Goal: Information Seeking & Learning: Learn about a topic

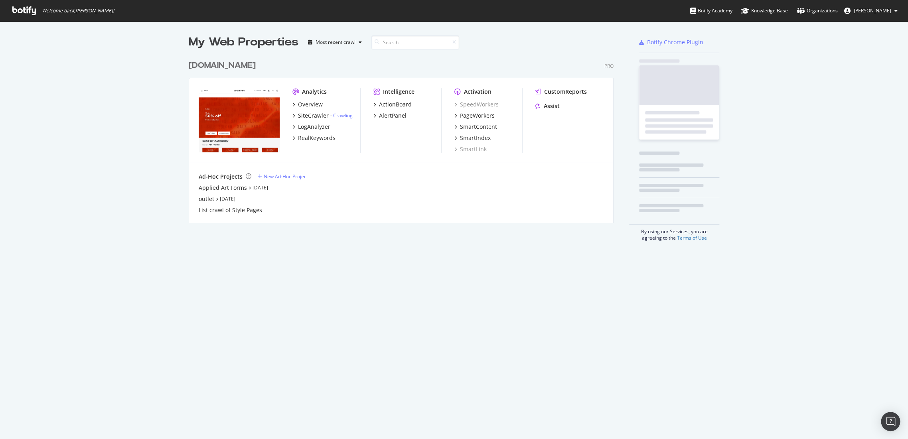
scroll to position [166, 425]
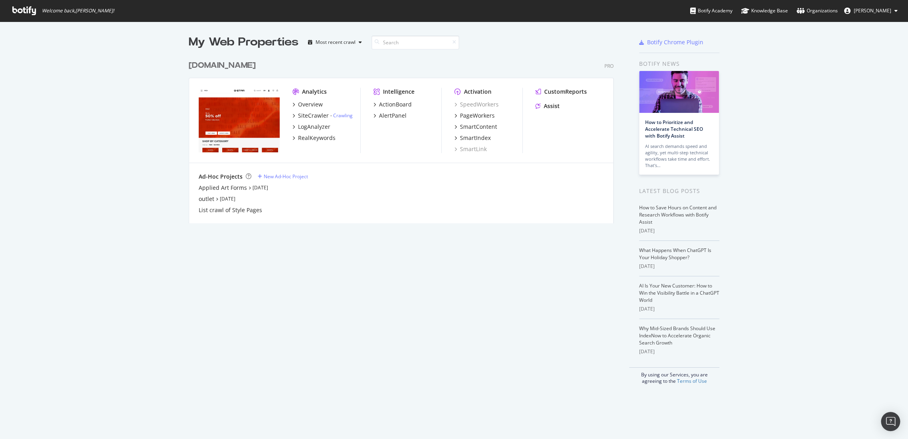
click at [243, 68] on div "[DOMAIN_NAME]" at bounding box center [222, 66] width 67 height 12
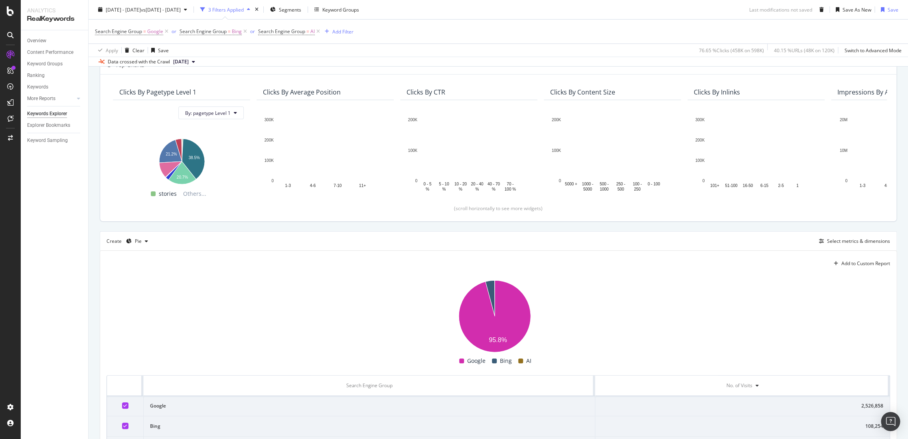
scroll to position [1, 0]
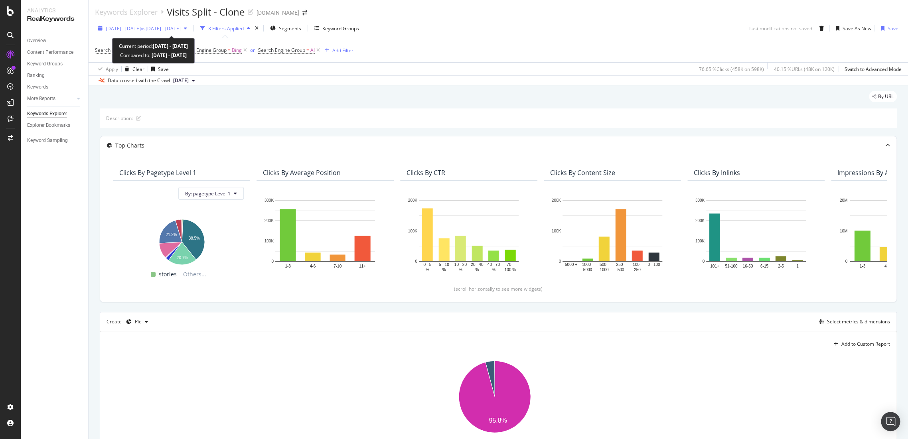
click at [141, 28] on span "[DATE] - [DATE]" at bounding box center [123, 28] width 35 height 7
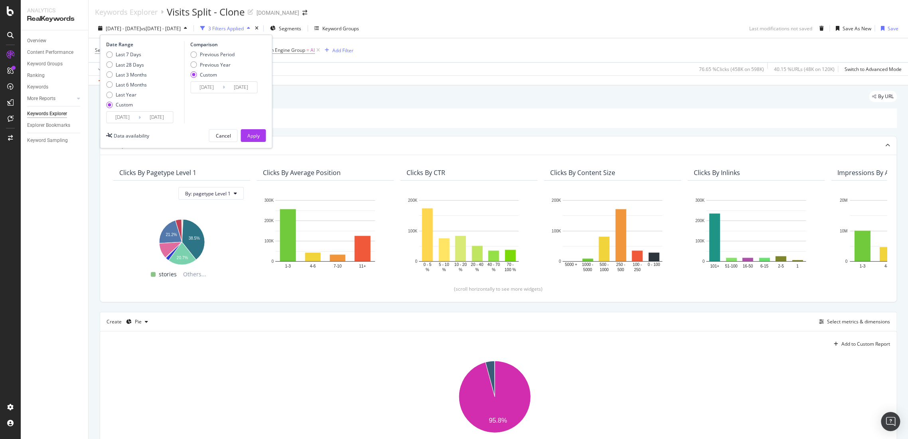
click at [121, 114] on input "[DATE]" at bounding box center [123, 117] width 32 height 11
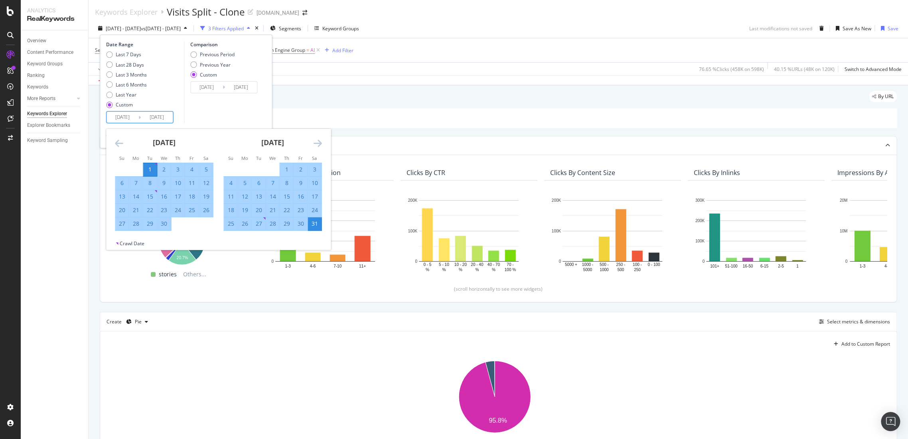
click at [319, 145] on icon "Move forward to switch to the next month." at bounding box center [317, 143] width 8 height 10
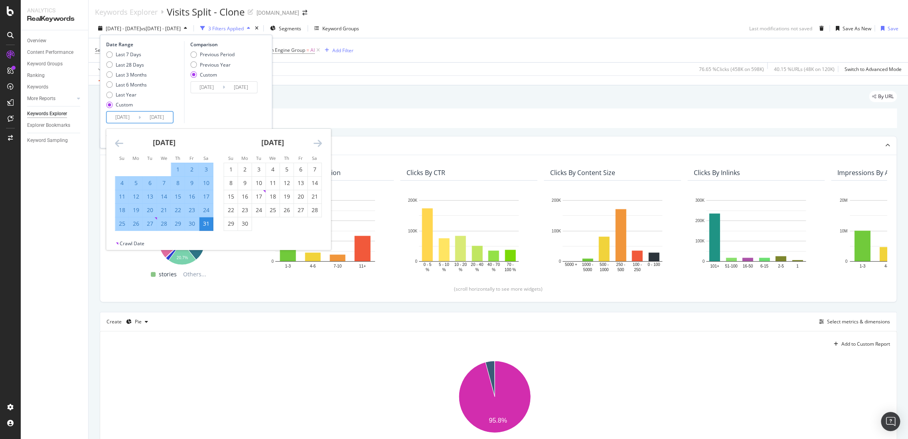
click at [319, 145] on icon "Move forward to switch to the next month." at bounding box center [317, 143] width 8 height 10
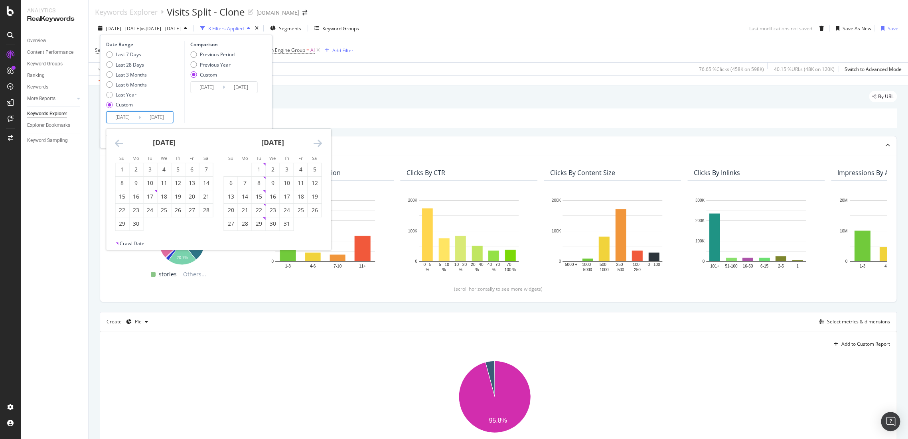
click at [319, 145] on icon "Move forward to switch to the next month." at bounding box center [317, 143] width 8 height 10
click at [319, 144] on icon "Move forward to switch to the next month." at bounding box center [317, 143] width 8 height 10
click at [123, 140] on div "August 2025" at bounding box center [164, 146] width 98 height 34
click at [117, 140] on icon "Move backward to switch to the previous month." at bounding box center [119, 143] width 8 height 10
click at [151, 170] on div "1" at bounding box center [150, 170] width 14 height 8
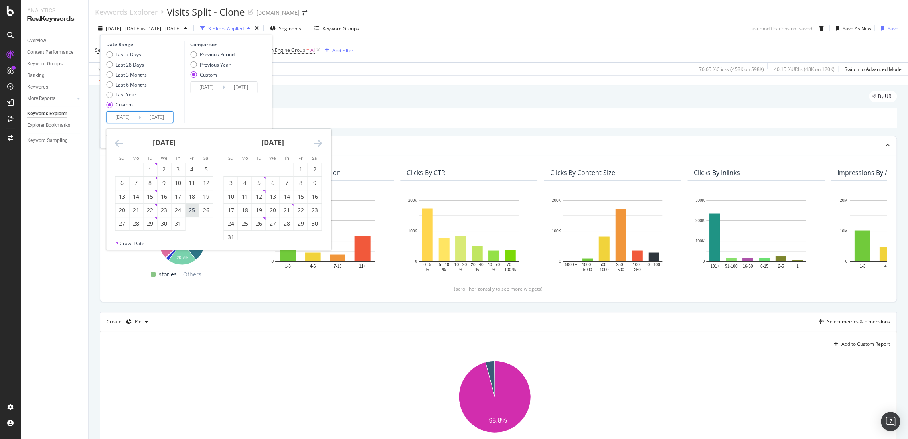
type input "2025/07/01"
click at [179, 223] on div "31" at bounding box center [178, 224] width 14 height 8
type input "2025/07/31"
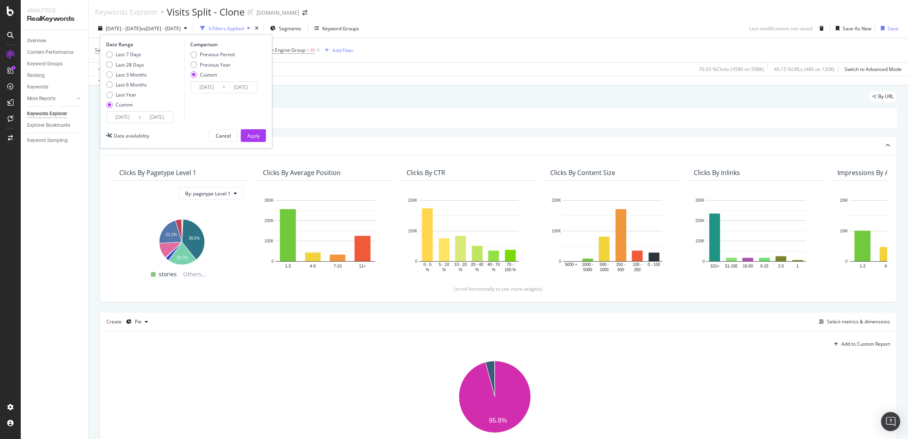
click at [215, 58] on div "Previous Period Previous Year Custom" at bounding box center [212, 66] width 44 height 30
click at [198, 55] on div "Previous Period" at bounding box center [212, 54] width 44 height 7
type input "2025/05/31"
type input "2025/06/30"
click at [209, 86] on input "2025/05/31" at bounding box center [207, 87] width 32 height 11
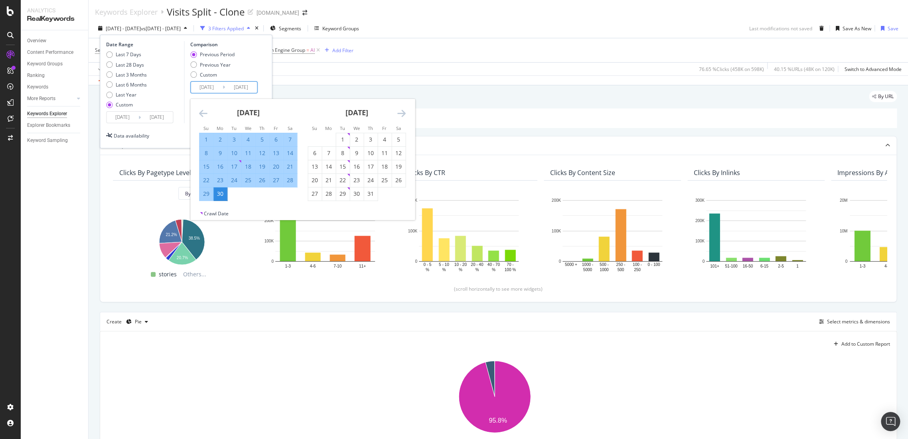
click at [202, 111] on icon "Move backward to switch to the previous month." at bounding box center [203, 114] width 8 height 10
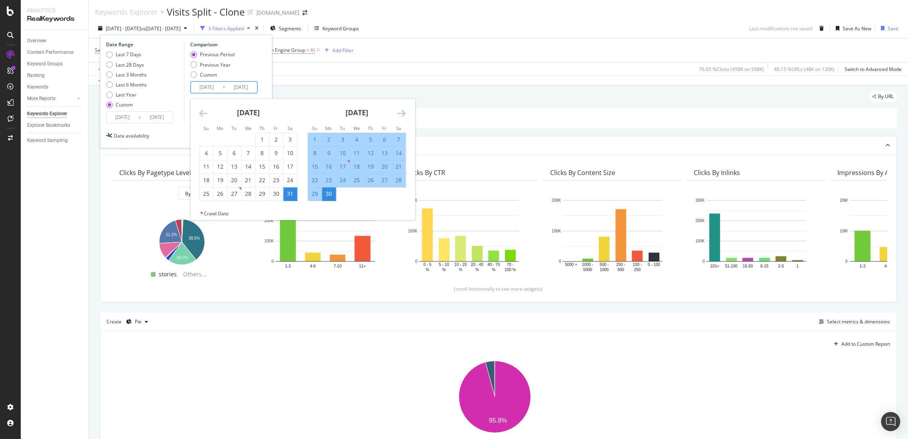
click at [123, 112] on input "2025/07/01" at bounding box center [123, 117] width 32 height 11
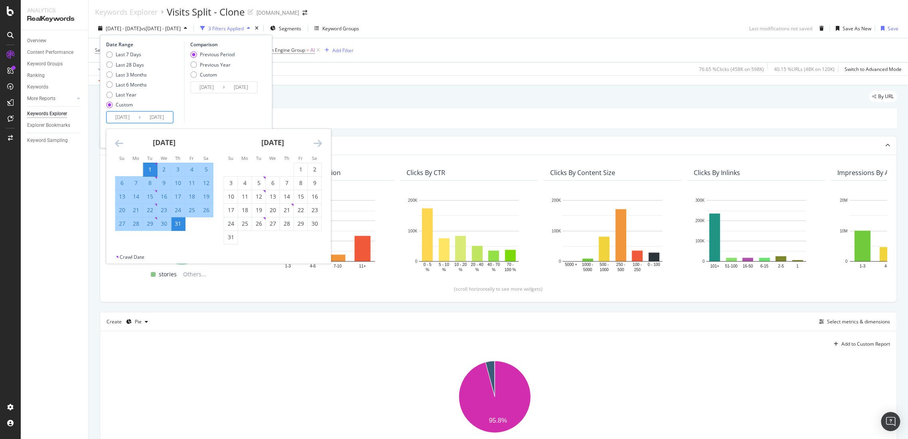
click at [248, 117] on div "Comparison Previous Period Previous Year Custom 2025/05/31 Navigate forward to …" at bounding box center [222, 82] width 76 height 82
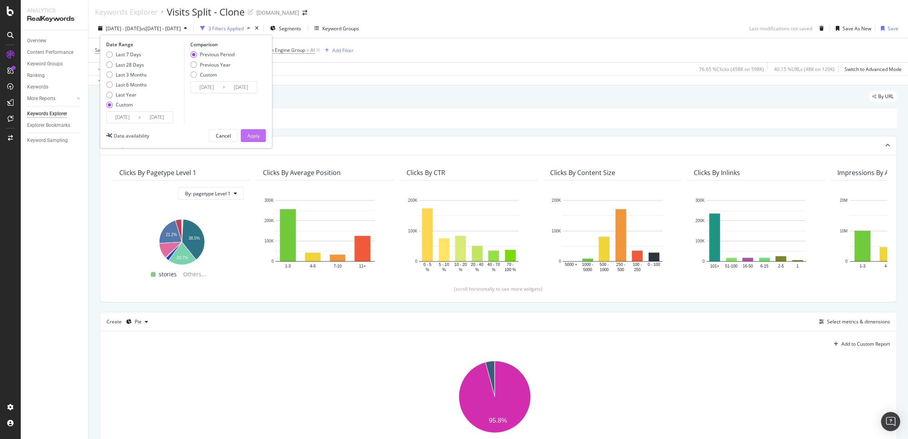
click at [252, 135] on div "Apply" at bounding box center [253, 135] width 12 height 7
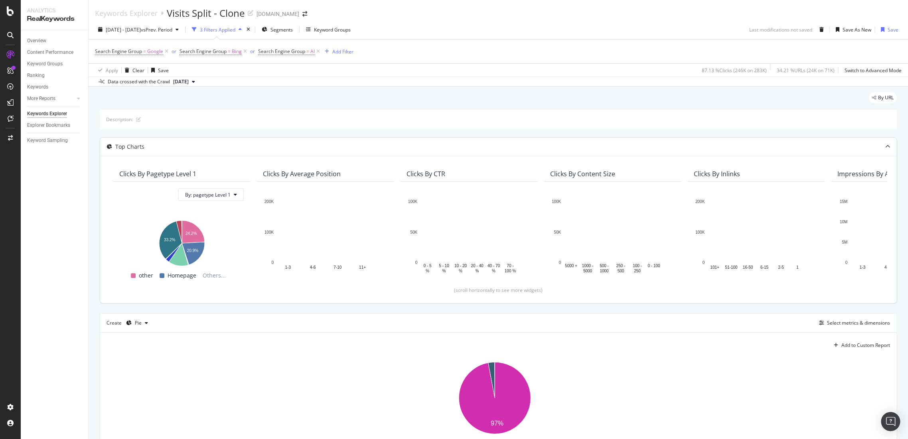
scroll to position [134, 0]
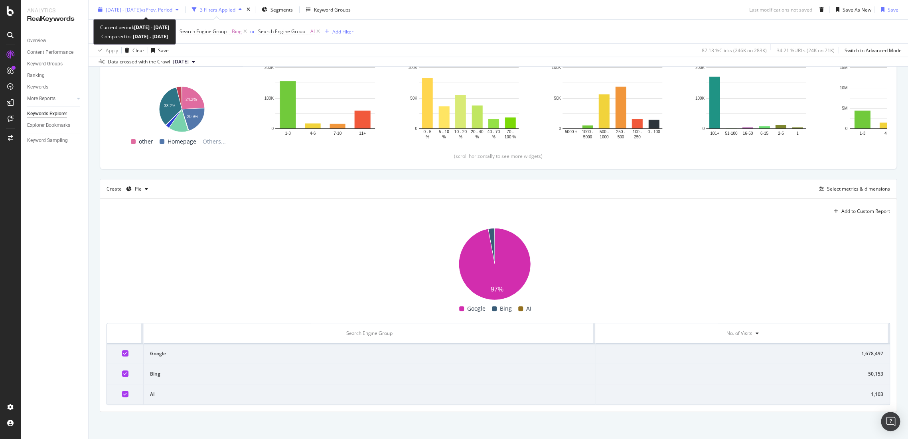
click at [166, 9] on span "vs Prev. Period" at bounding box center [157, 9] width 32 height 7
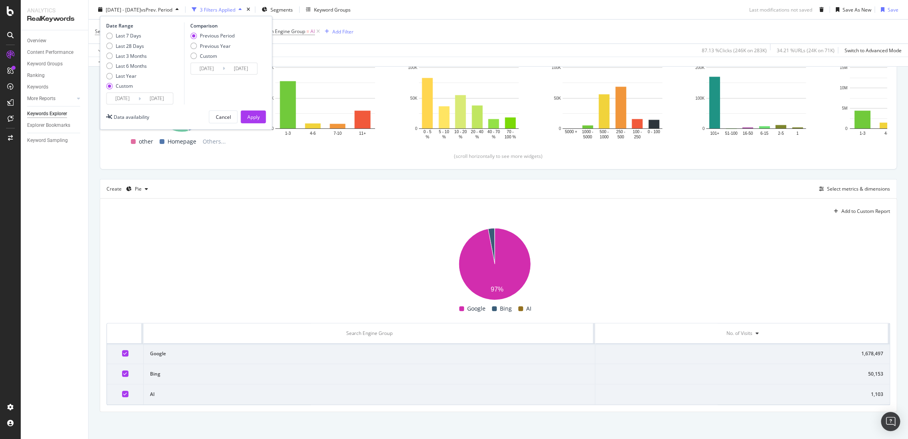
click at [124, 98] on input "2025/07/01" at bounding box center [123, 98] width 32 height 11
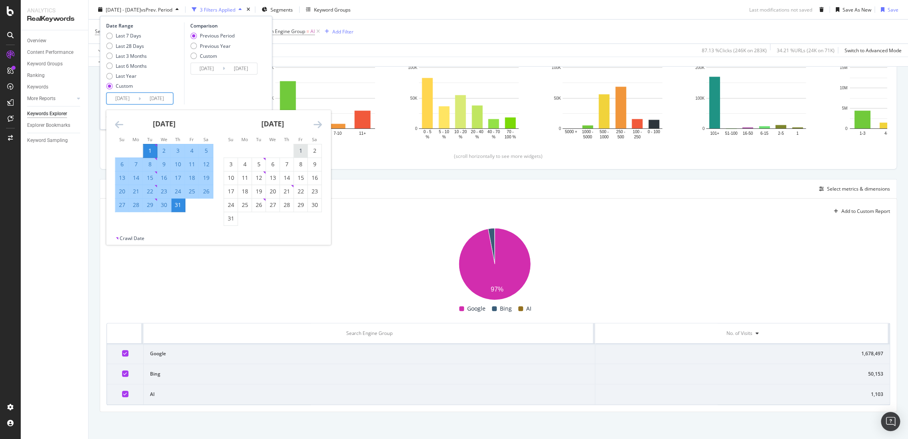
click at [296, 148] on div "1" at bounding box center [301, 151] width 14 height 8
type input "2025/08/01"
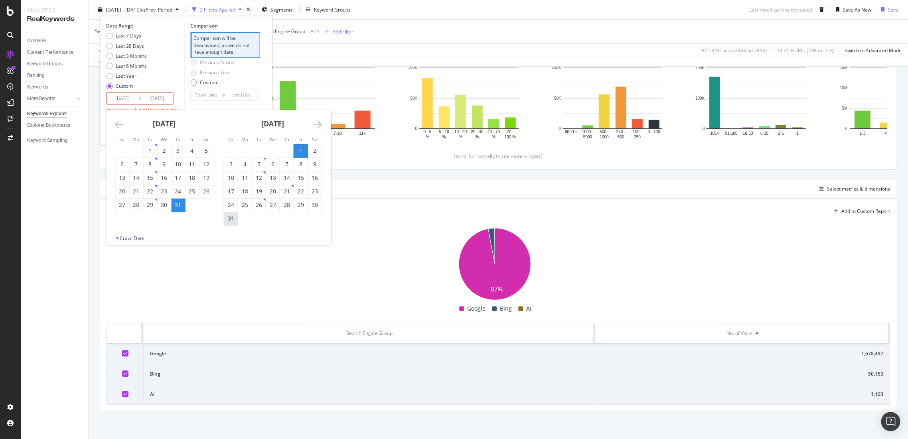
click at [231, 221] on div "31" at bounding box center [231, 219] width 14 height 8
type input "2025/08/31"
type input "2025/07/01"
type input "2025/07/31"
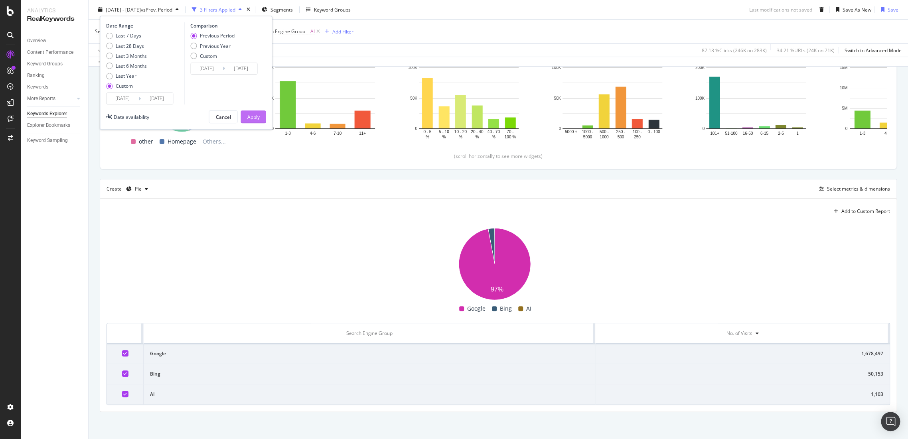
click at [257, 113] on div "Apply" at bounding box center [253, 116] width 12 height 7
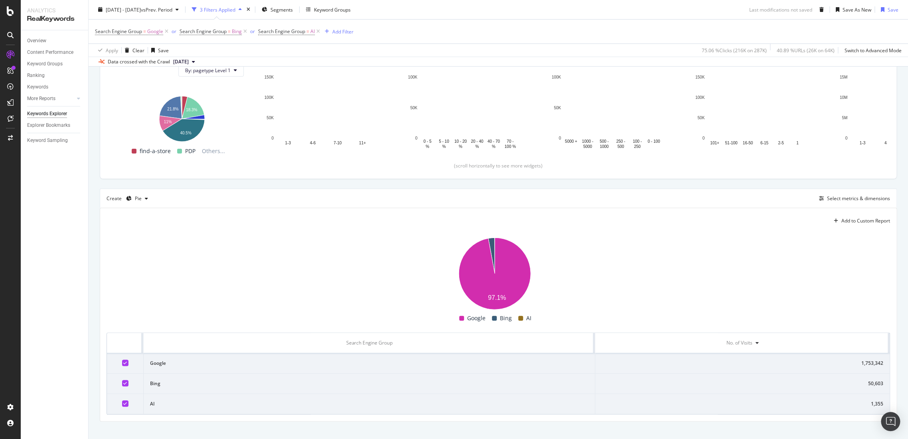
scroll to position [134, 0]
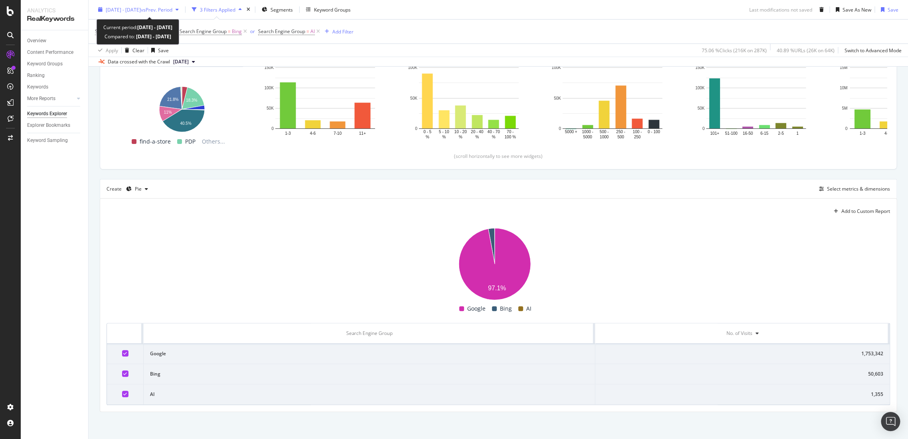
click at [172, 12] on div "2025 Aug. 1st - Aug. 31st vs Prev. Period" at bounding box center [139, 9] width 67 height 7
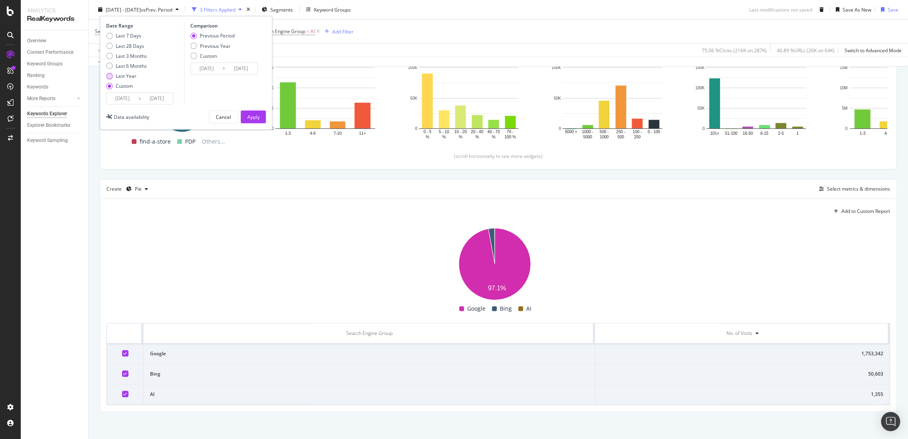
drag, startPoint x: 122, startPoint y: 70, endPoint x: 124, endPoint y: 75, distance: 5.9
click at [121, 70] on div "Last 7 Days Last 28 Days Last 3 Months Last 6 Months Last Year Custom" at bounding box center [126, 62] width 41 height 60
click at [124, 75] on div "Last Year" at bounding box center [126, 76] width 21 height 7
type input "2024/09/07"
type input "2025/09/06"
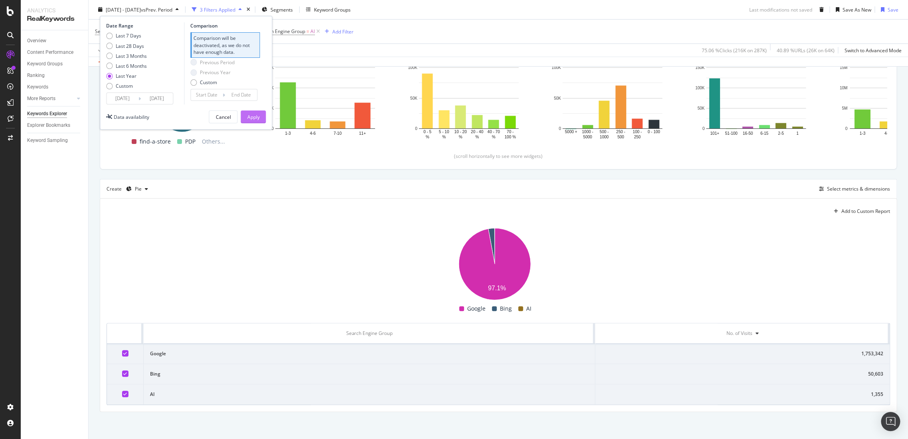
click at [259, 117] on div "Apply" at bounding box center [253, 116] width 12 height 7
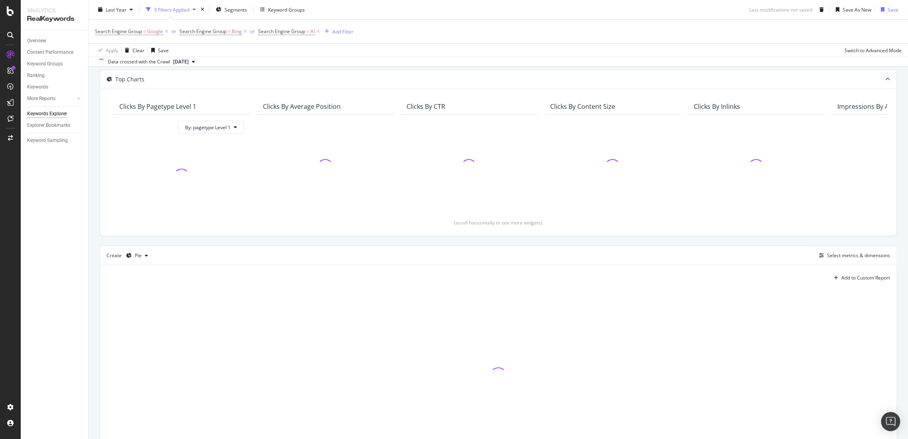
scroll to position [122, 0]
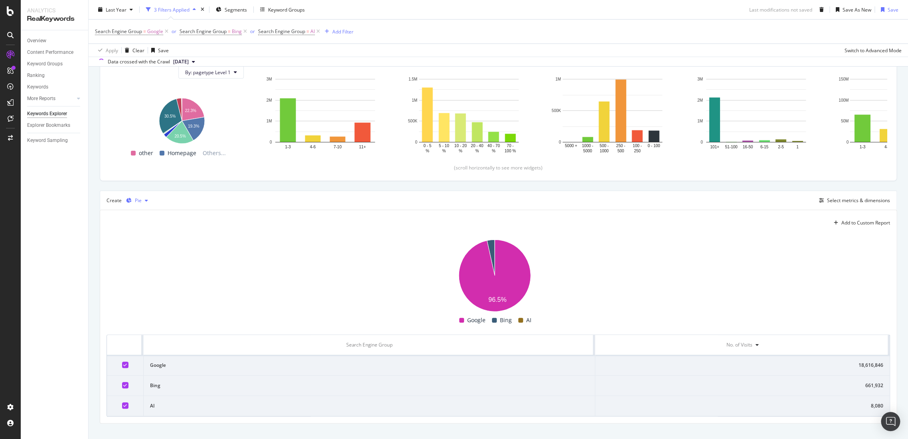
click at [146, 197] on div "Pie" at bounding box center [137, 201] width 28 height 12
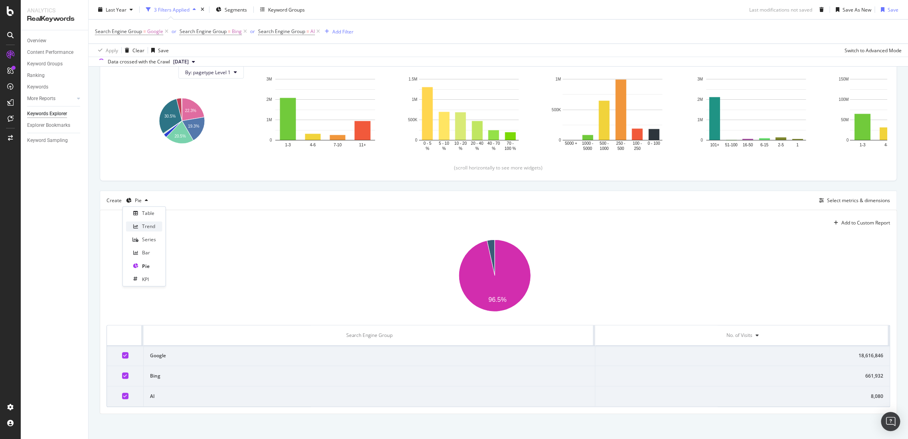
click at [155, 228] on div "Trend" at bounding box center [148, 226] width 13 height 7
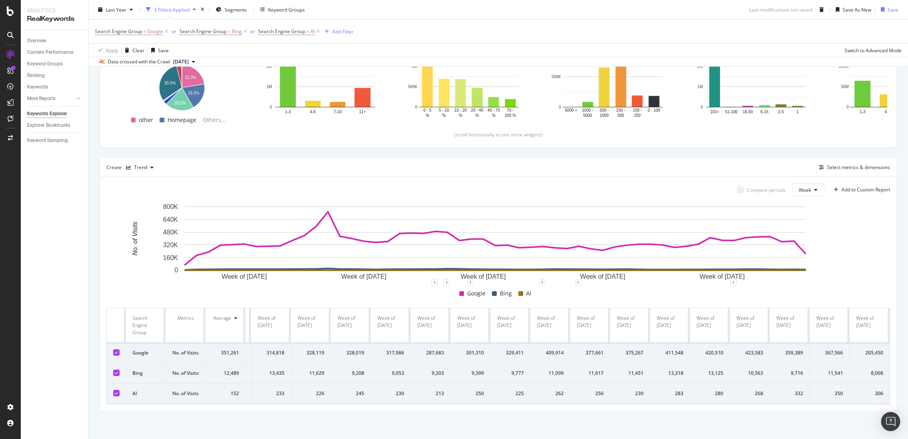
scroll to position [0, 1478]
click at [116, 350] on div at bounding box center [116, 353] width 6 height 6
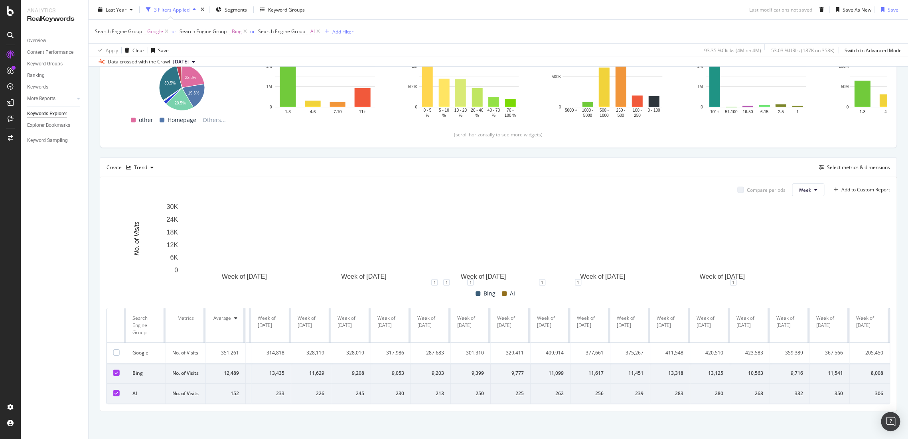
scroll to position [176, 0]
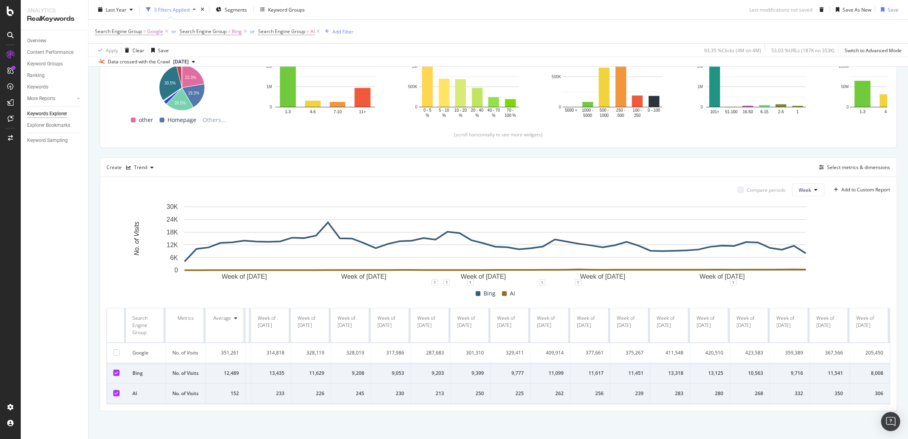
click at [115, 391] on icon at bounding box center [117, 393] width 4 height 4
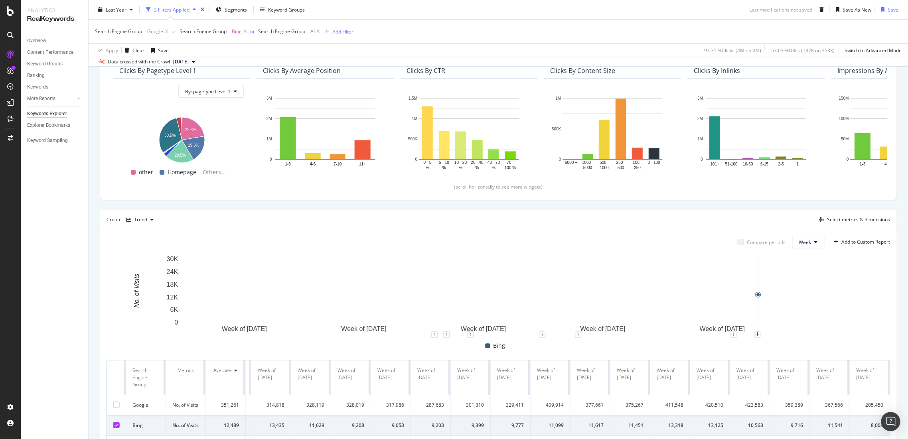
scroll to position [169, 0]
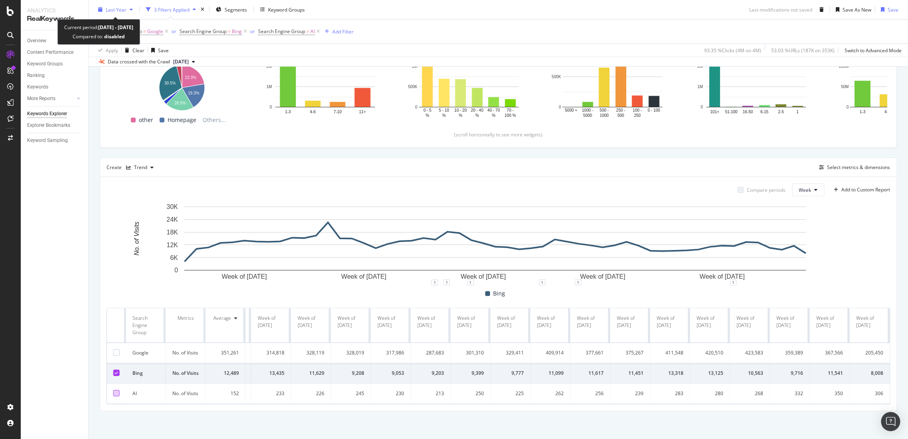
click at [116, 10] on span "Last Year" at bounding box center [116, 9] width 21 height 7
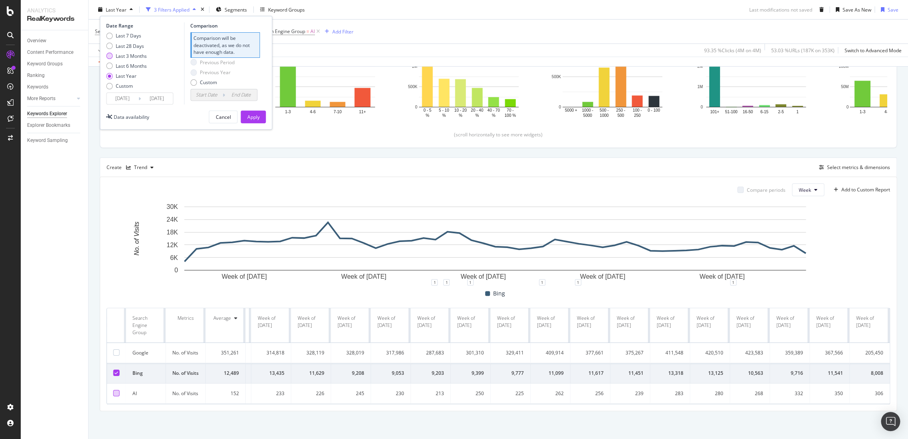
click at [117, 58] on div "Last 3 Months" at bounding box center [131, 55] width 31 height 7
type input "2025/06/07"
type input "2025/03/07"
type input "2025/06/06"
click at [198, 45] on div "Previous Year" at bounding box center [212, 45] width 44 height 7
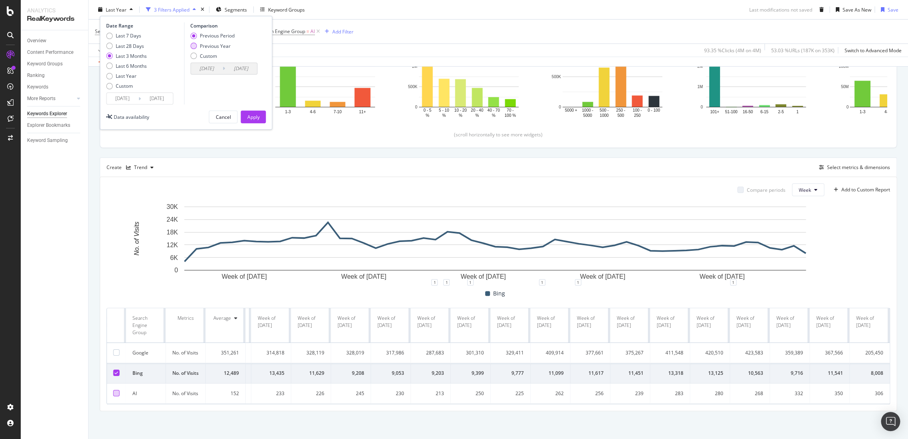
type input "2024/06/08"
type input "2024/09/07"
click at [246, 113] on button "Apply" at bounding box center [253, 117] width 25 height 13
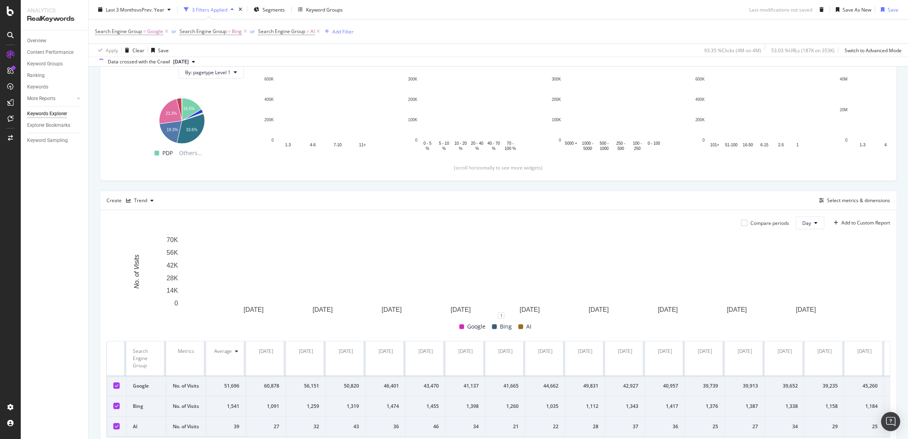
scroll to position [174, 0]
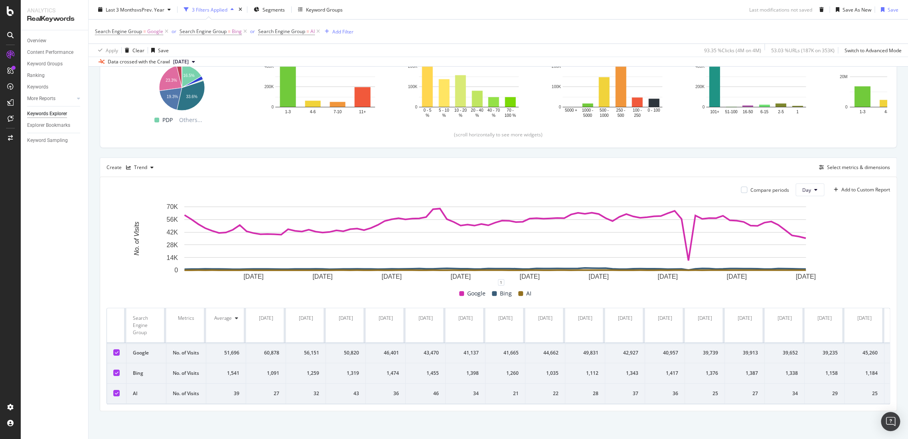
click at [116, 343] on td at bounding box center [117, 353] width 20 height 20
click at [115, 350] on div at bounding box center [116, 353] width 6 height 6
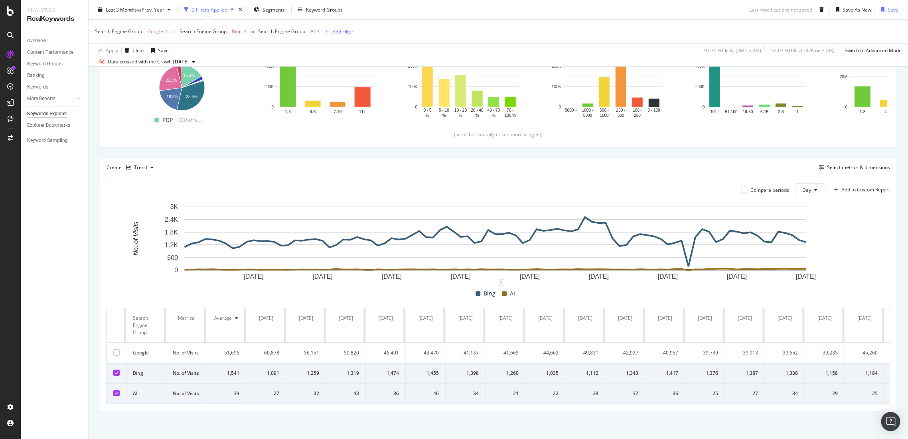
click at [119, 390] on div at bounding box center [116, 393] width 6 height 6
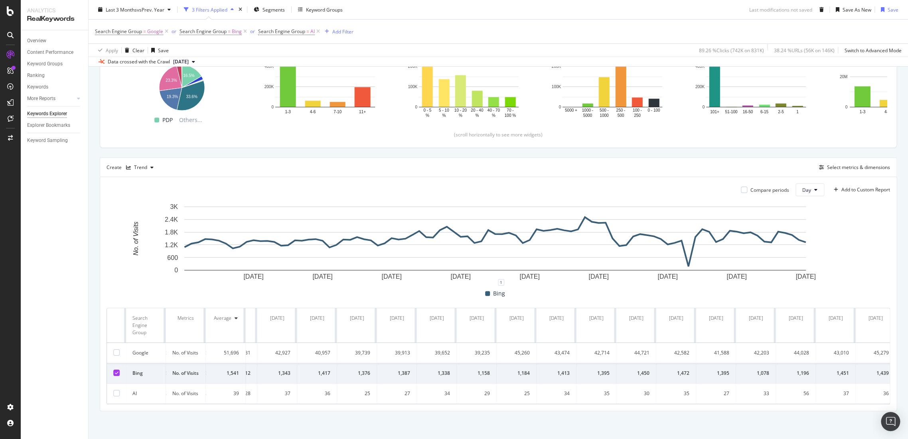
scroll to position [0, 172]
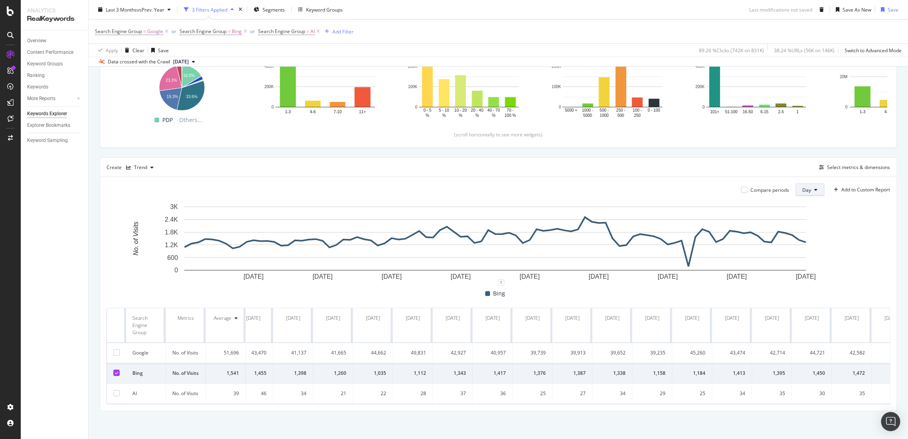
click at [802, 187] on span "Day" at bounding box center [806, 190] width 9 height 7
click at [808, 219] on span "Month" at bounding box center [802, 221] width 14 height 7
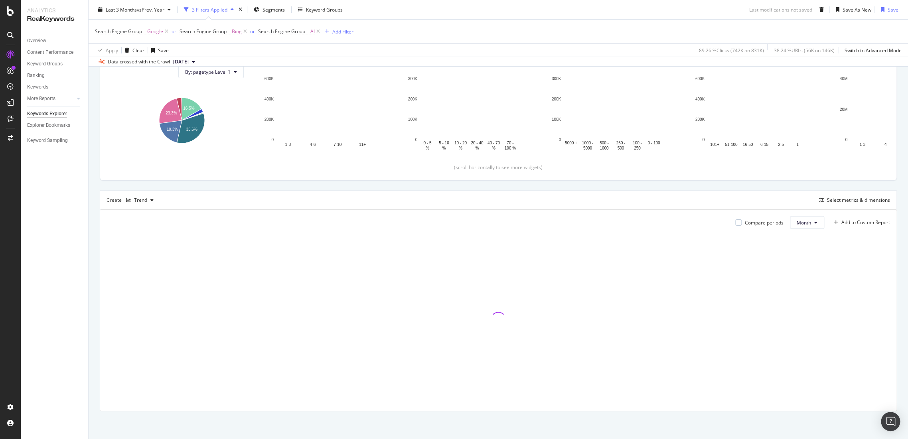
scroll to position [122, 0]
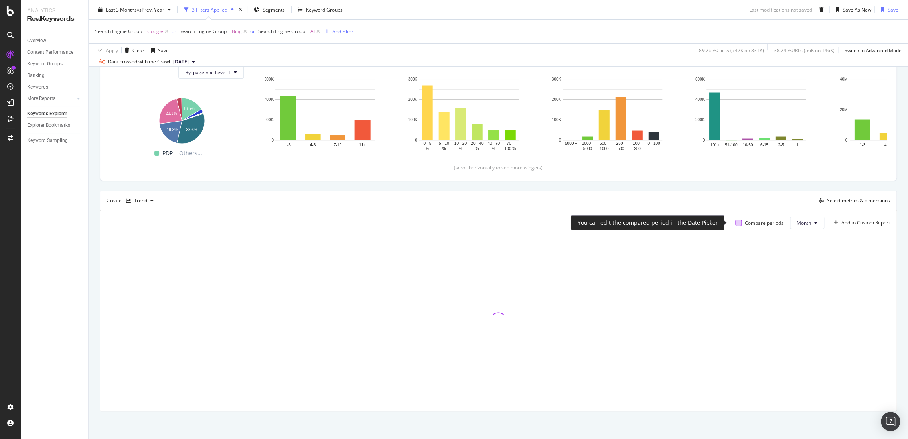
click at [735, 221] on div at bounding box center [738, 223] width 6 height 6
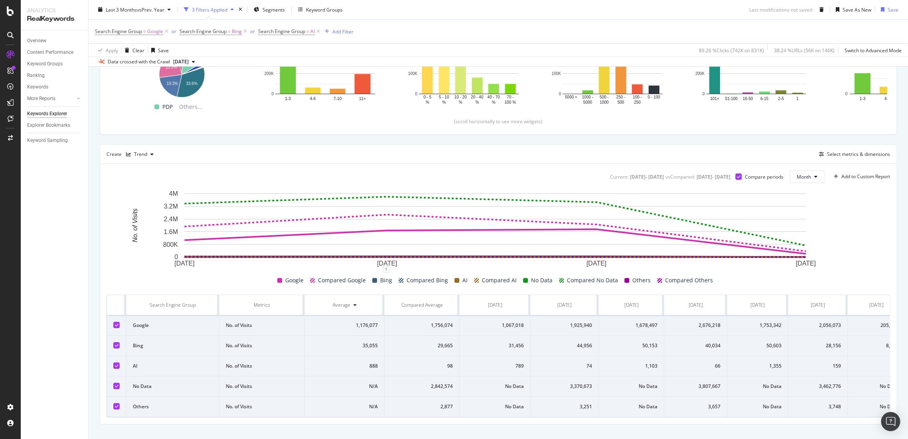
scroll to position [0, 78]
click at [115, 324] on icon at bounding box center [117, 325] width 4 height 4
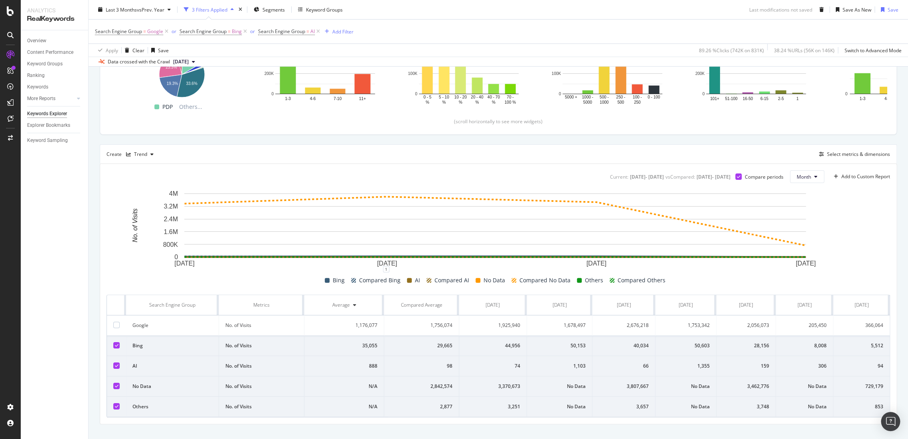
click at [117, 366] on icon at bounding box center [117, 366] width 4 height 4
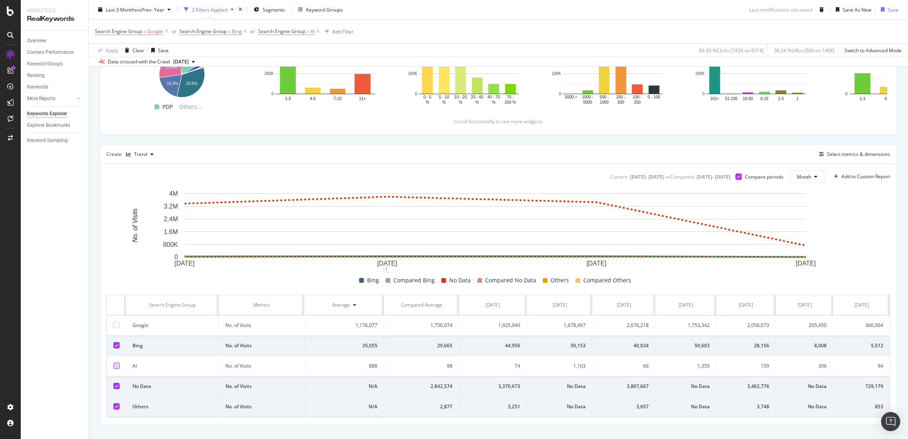
drag, startPoint x: 114, startPoint y: 384, endPoint x: 116, endPoint y: 401, distance: 17.3
click at [114, 385] on div at bounding box center [116, 386] width 6 height 6
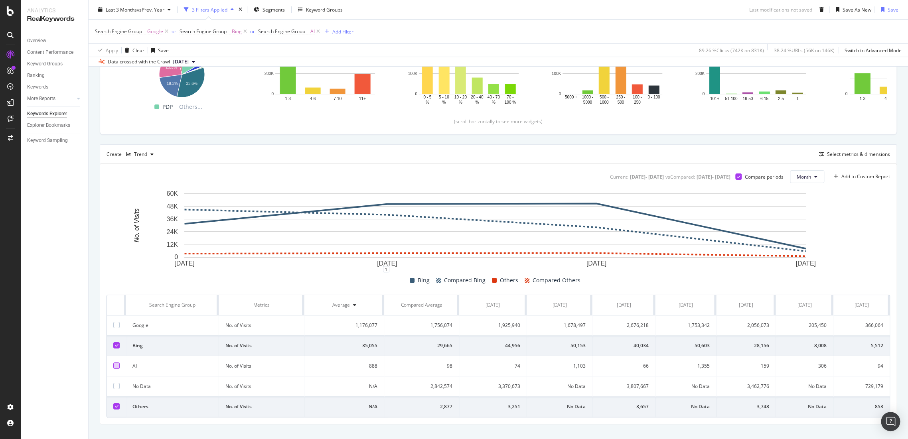
click at [117, 410] on td at bounding box center [117, 407] width 20 height 20
click at [115, 407] on icon at bounding box center [117, 407] width 4 height 4
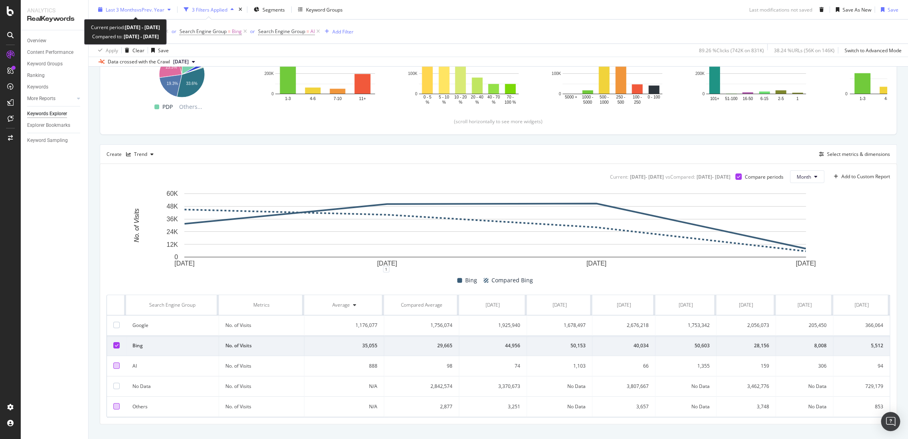
click at [140, 9] on span "vs Prev. Year" at bounding box center [151, 9] width 28 height 7
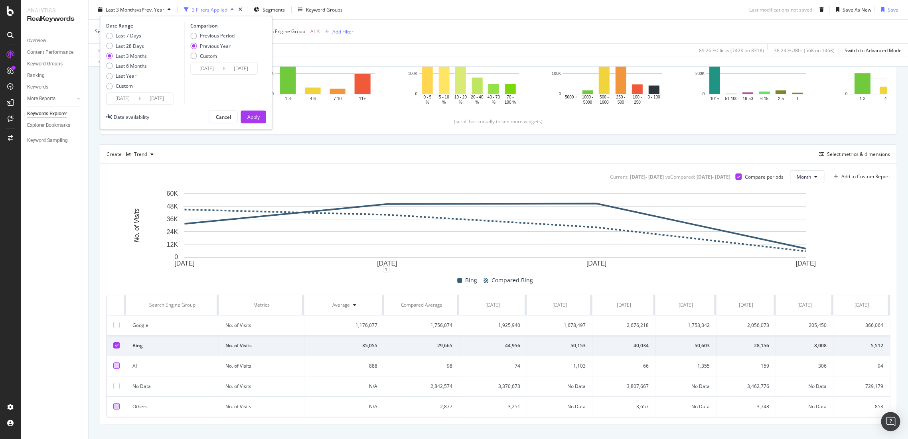
click at [114, 95] on input "2025/06/07" at bounding box center [123, 98] width 32 height 11
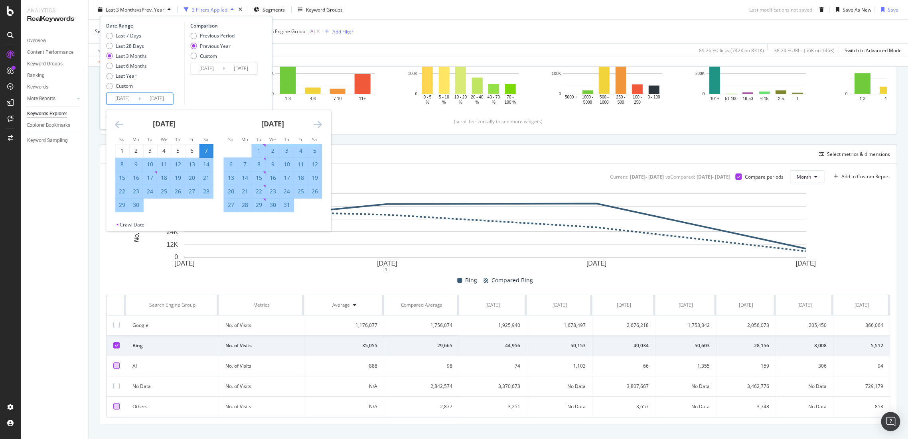
click at [117, 121] on icon "Move backward to switch to the previous month." at bounding box center [119, 125] width 8 height 10
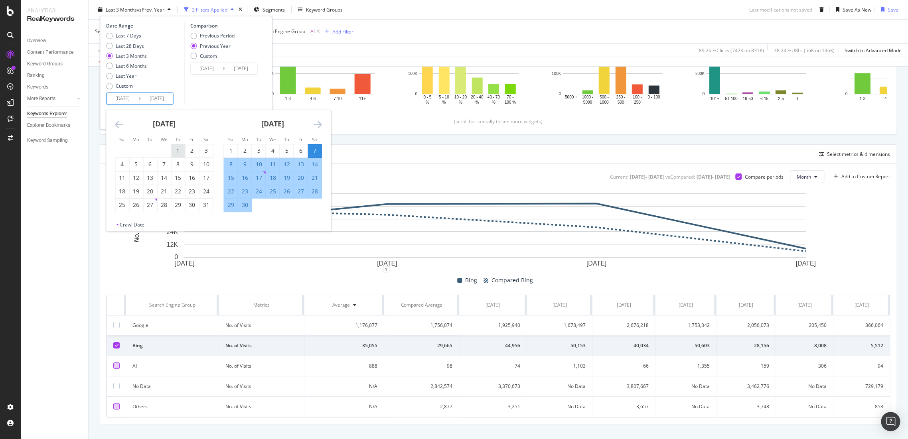
click at [176, 150] on div "1" at bounding box center [178, 151] width 14 height 8
type input "2025/05/01"
type input "2024/05/02"
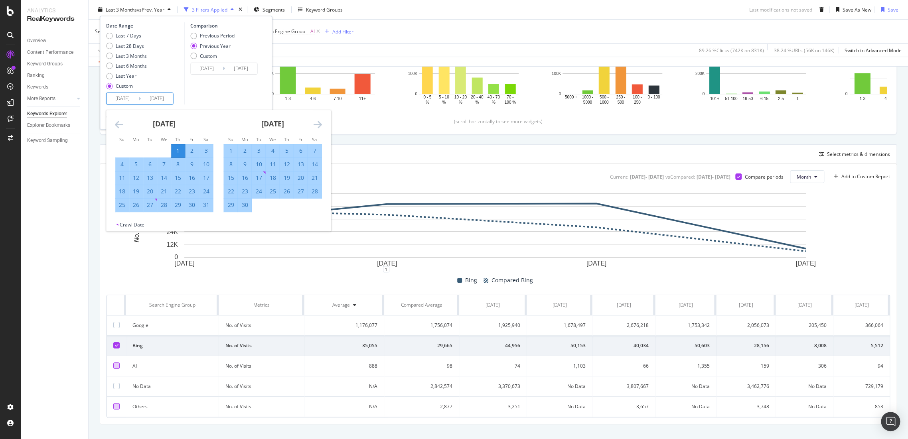
click at [317, 124] on icon "Move forward to switch to the next month." at bounding box center [317, 125] width 8 height 10
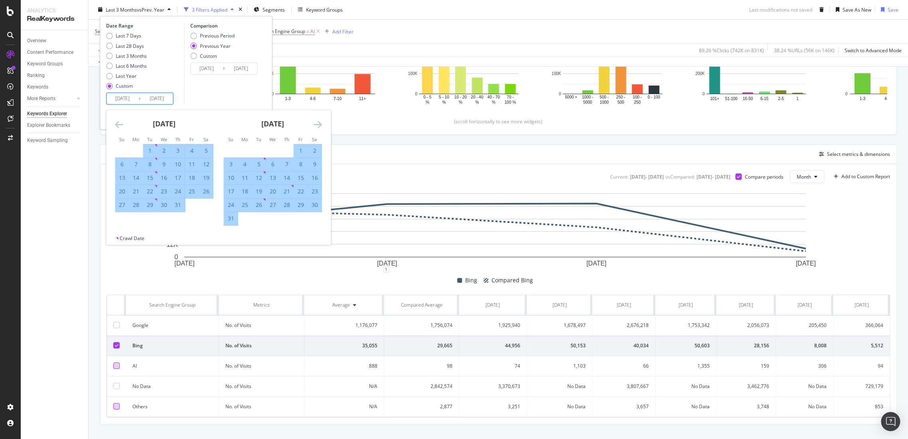
click at [234, 223] on div "31" at bounding box center [231, 219] width 14 height 8
type input "2025/08/31"
type input "2024/09/01"
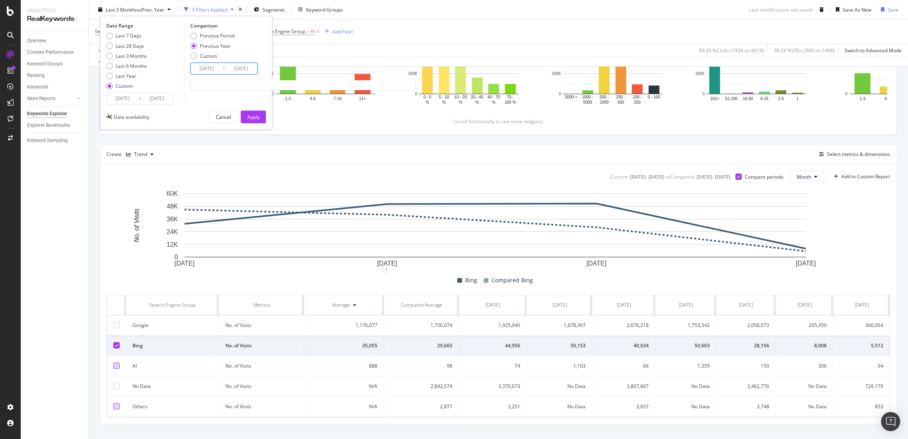
click at [211, 66] on input "2024/05/02" at bounding box center [207, 68] width 32 height 11
click at [199, 94] on icon "Move backward to switch to the previous month." at bounding box center [203, 95] width 8 height 10
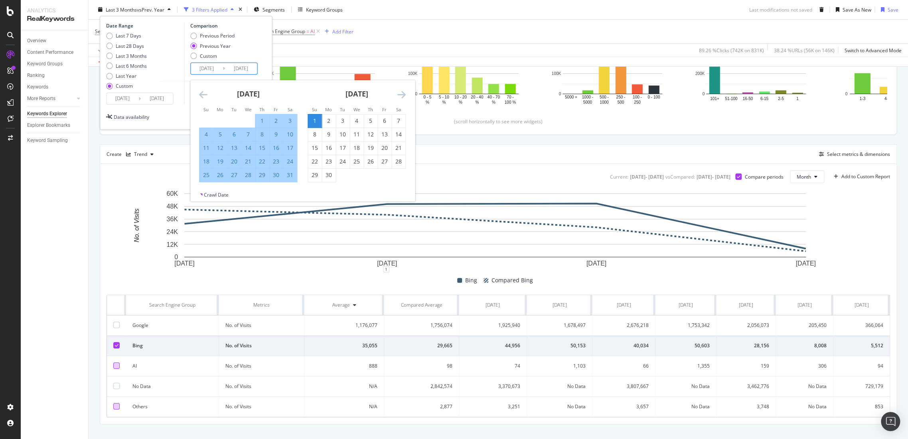
click at [199, 94] on icon "Move backward to switch to the previous month." at bounding box center [203, 95] width 8 height 10
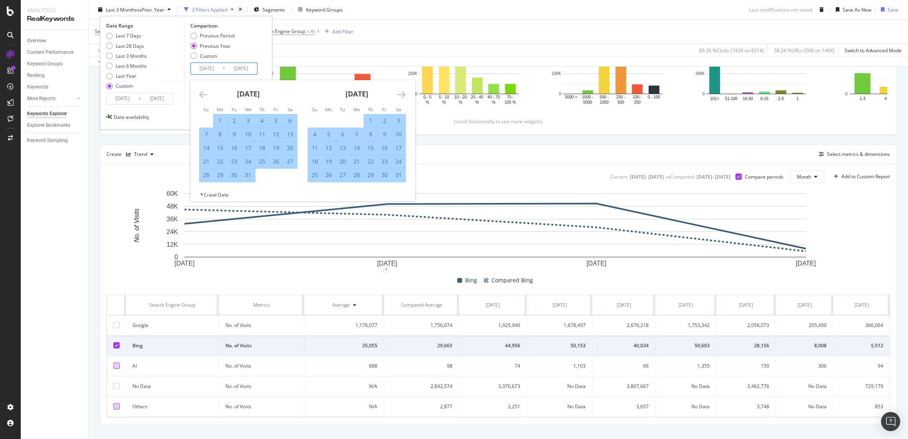
click at [199, 94] on icon "Move backward to switch to the previous month." at bounding box center [203, 95] width 8 height 10
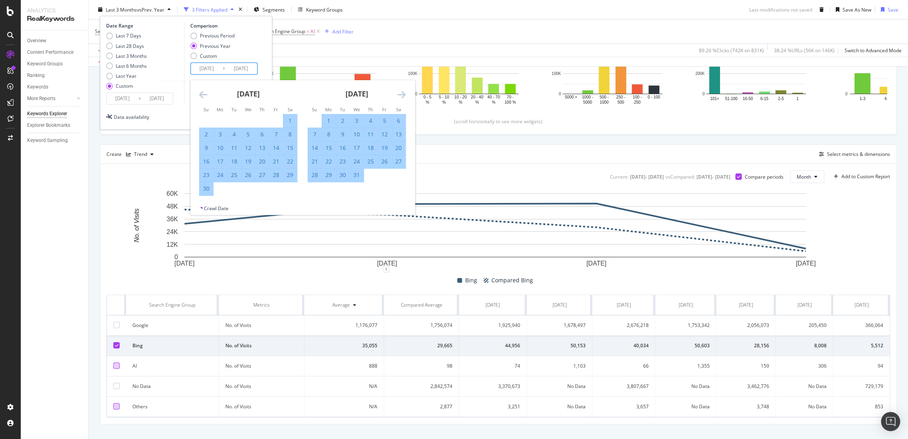
click at [199, 94] on icon "Move backward to switch to the previous month." at bounding box center [203, 95] width 8 height 10
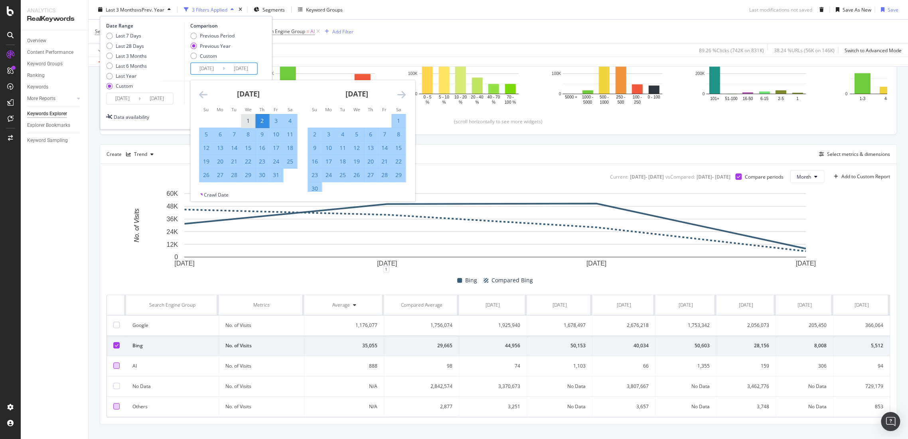
click at [249, 122] on div "1" at bounding box center [248, 121] width 14 height 8
type input "2024/05/01"
click at [398, 91] on icon "Move forward to switch to the next month." at bounding box center [401, 95] width 8 height 10
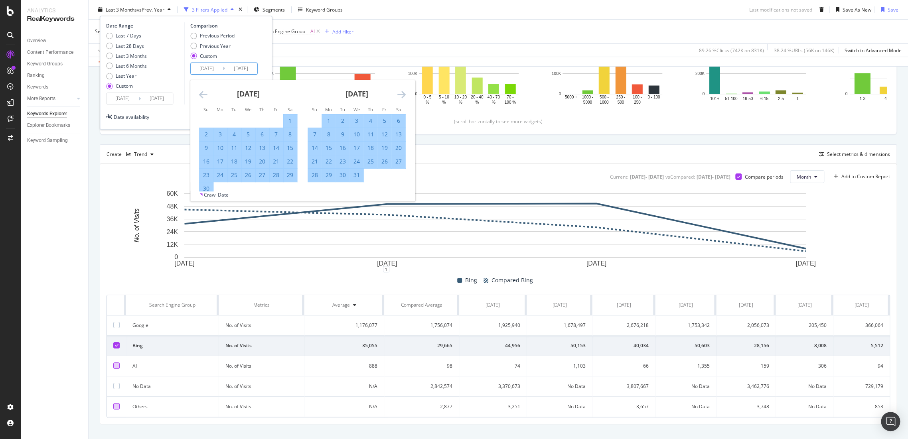
click at [399, 92] on icon "Move forward to switch to the next month." at bounding box center [401, 95] width 8 height 10
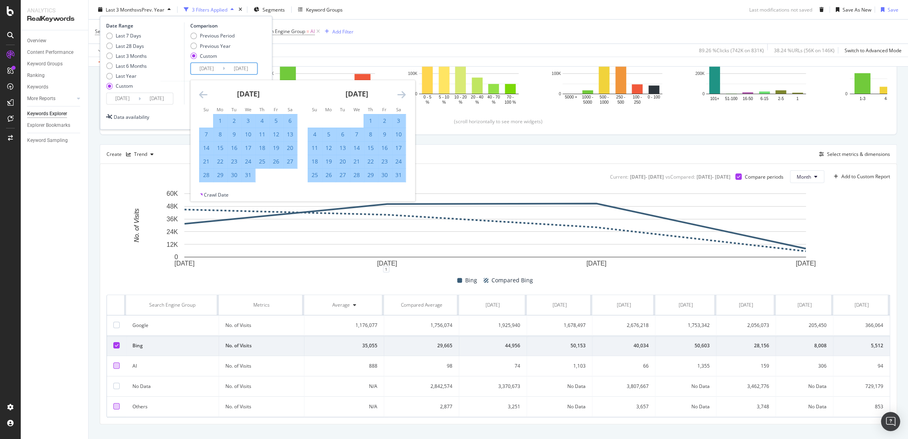
click at [399, 92] on icon "Move forward to switch to the next month." at bounding box center [401, 95] width 8 height 10
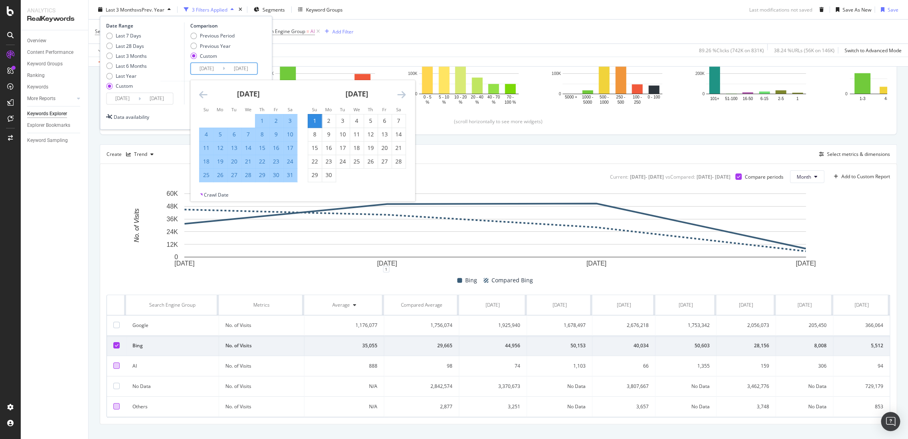
click at [291, 175] on div "31" at bounding box center [290, 175] width 14 height 8
type input "2024/08/31"
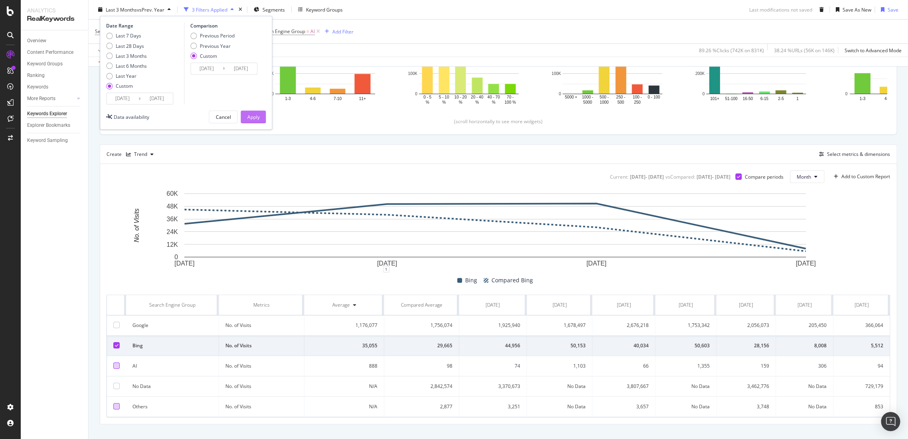
click at [258, 114] on div "Apply" at bounding box center [253, 116] width 12 height 7
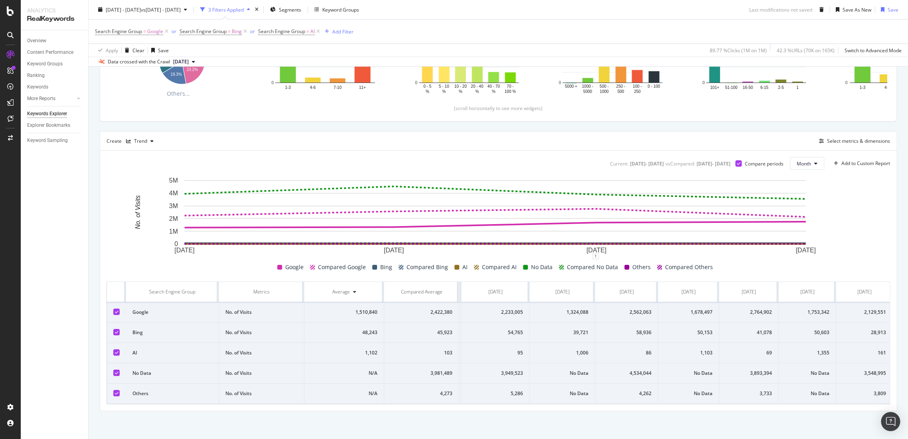
scroll to position [0, 78]
drag, startPoint x: 559, startPoint y: 325, endPoint x: 582, endPoint y: 328, distance: 23.3
click at [582, 328] on td "39,721" at bounding box center [559, 333] width 65 height 20
drag, startPoint x: 599, startPoint y: 360, endPoint x: 599, endPoint y: 346, distance: 14.0
click at [599, 363] on td "4,534,044" at bounding box center [624, 373] width 63 height 20
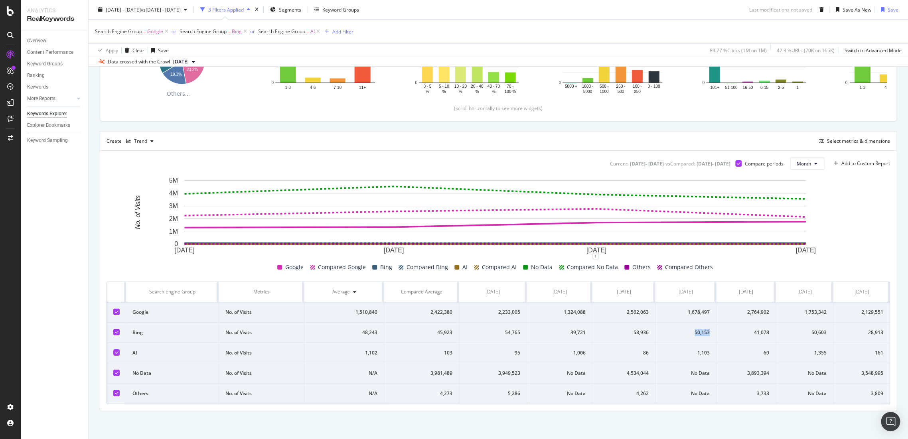
drag, startPoint x: 702, startPoint y: 328, endPoint x: 682, endPoint y: 326, distance: 20.4
click at [682, 326] on td "50,153" at bounding box center [686, 333] width 61 height 20
drag, startPoint x: 795, startPoint y: 332, endPoint x: 839, endPoint y: 331, distance: 44.3
click at [839, 331] on tr "Bing No. of Visits 48,243 45,923 52,496 54,765 39,721 58,936 50,153 41,078 50,6…" at bounding box center [462, 333] width 855 height 20
click at [717, 328] on td "41,078" at bounding box center [746, 333] width 59 height 20
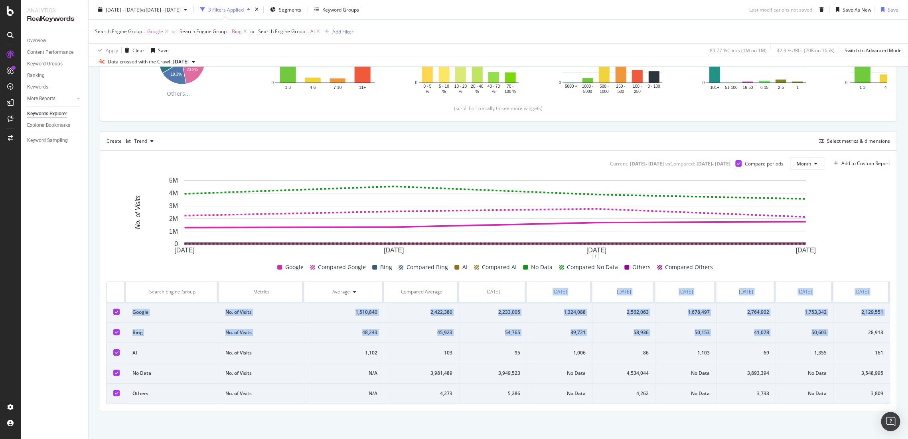
drag, startPoint x: 541, startPoint y: 284, endPoint x: 806, endPoint y: 342, distance: 271.4
click at [840, 337] on table "Search Engine Group Metrics Average Compared Average May. 2025 May. 2024 Jun. 2…" at bounding box center [462, 343] width 855 height 122
drag, startPoint x: 769, startPoint y: 350, endPoint x: 882, endPoint y: 350, distance: 112.9
click at [776, 350] on td "1,355" at bounding box center [804, 353] width 57 height 20
click at [118, 310] on icon at bounding box center [117, 312] width 4 height 4
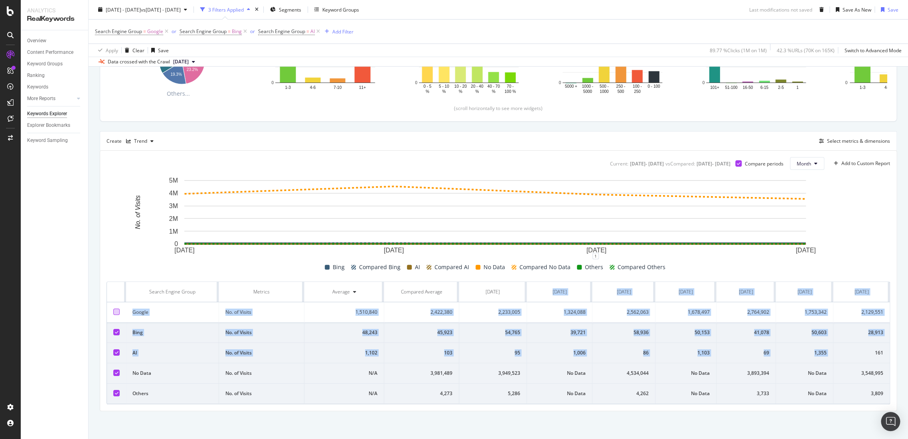
drag, startPoint x: 115, startPoint y: 347, endPoint x: 245, endPoint y: 349, distance: 130.9
click at [115, 351] on icon at bounding box center [117, 353] width 4 height 4
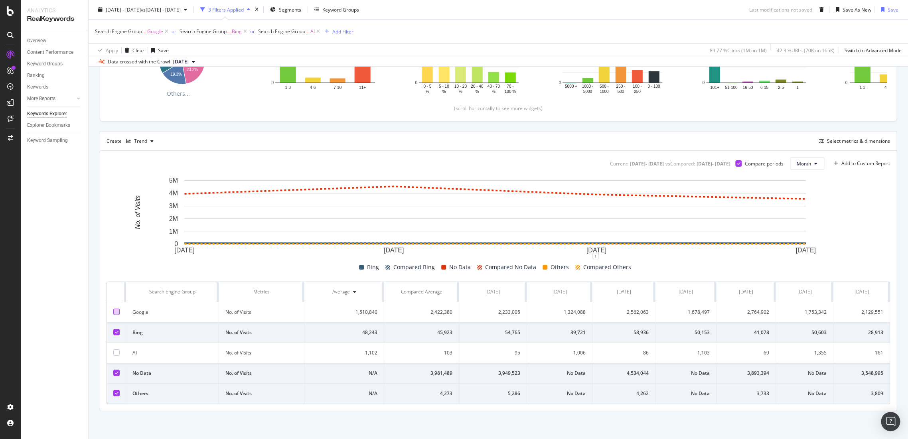
click at [511, 363] on td "3,949,523" at bounding box center [493, 373] width 68 height 20
click at [838, 138] on div "Select metrics & dimensions" at bounding box center [858, 141] width 63 height 7
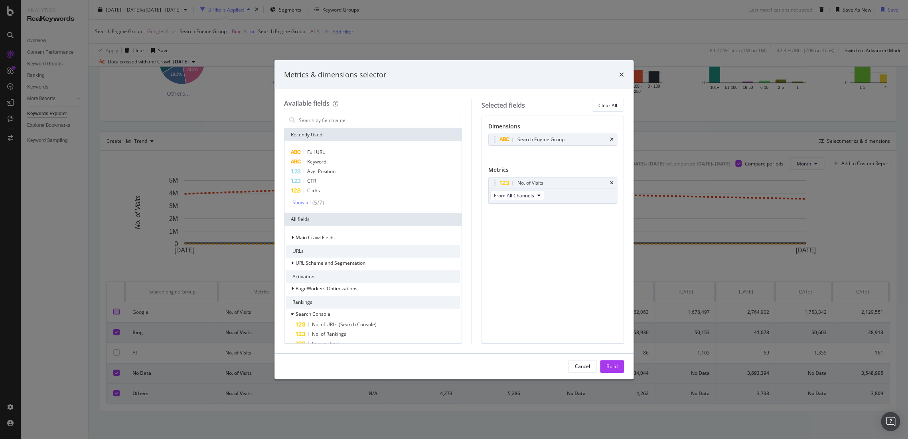
click at [624, 77] on div "Metrics & dimensions selector" at bounding box center [454, 75] width 359 height 30
click at [343, 124] on input "modal" at bounding box center [379, 120] width 162 height 12
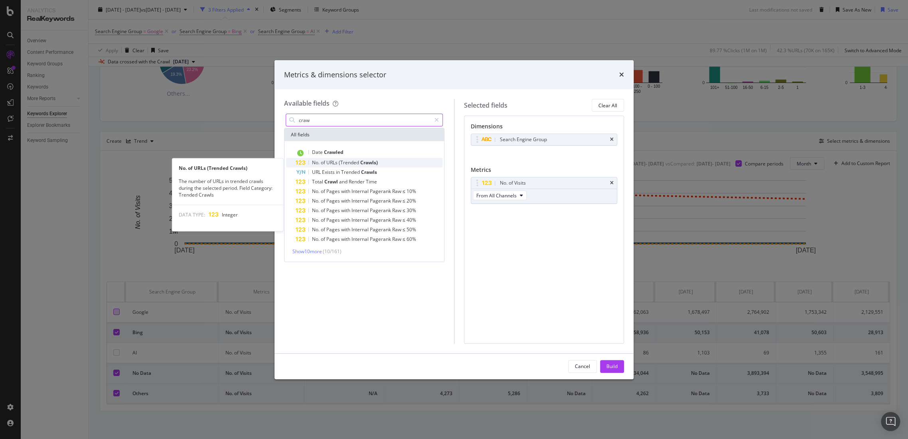
type input "craw"
click at [342, 163] on span "(Trended" at bounding box center [350, 162] width 22 height 7
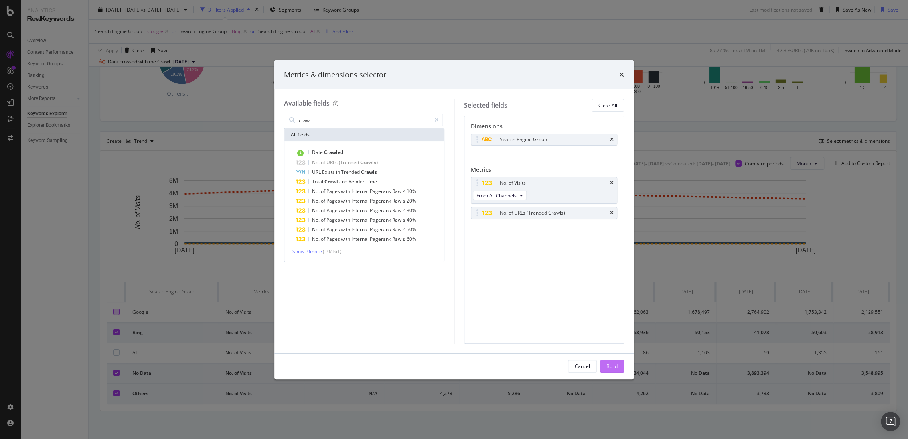
click at [616, 369] on div "Build" at bounding box center [611, 366] width 11 height 7
click at [891, 424] on img "Open Intercom Messenger" at bounding box center [890, 422] width 10 height 10
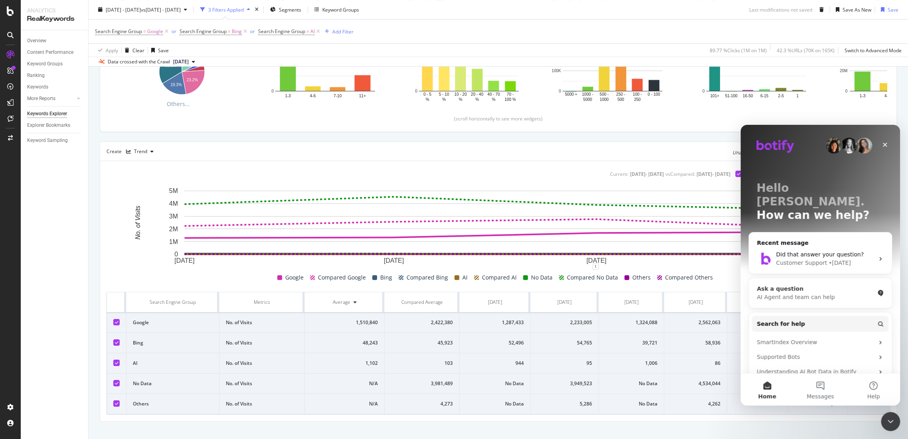
click at [806, 293] on div "AI Agent and team can help" at bounding box center [815, 297] width 117 height 8
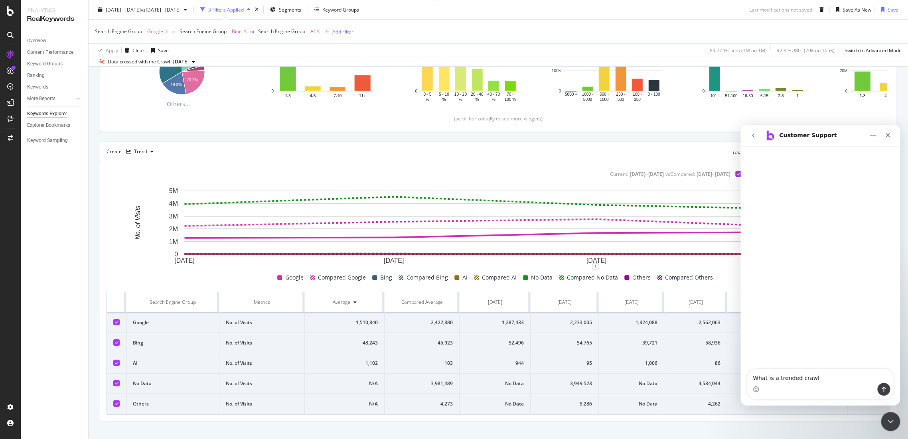
type textarea "What is a trended crawl?"
click at [754, 137] on icon "go back" at bounding box center [753, 136] width 2 height 4
click at [751, 136] on icon "go back" at bounding box center [753, 135] width 6 height 6
click at [892, 135] on div "Close" at bounding box center [888, 135] width 14 height 14
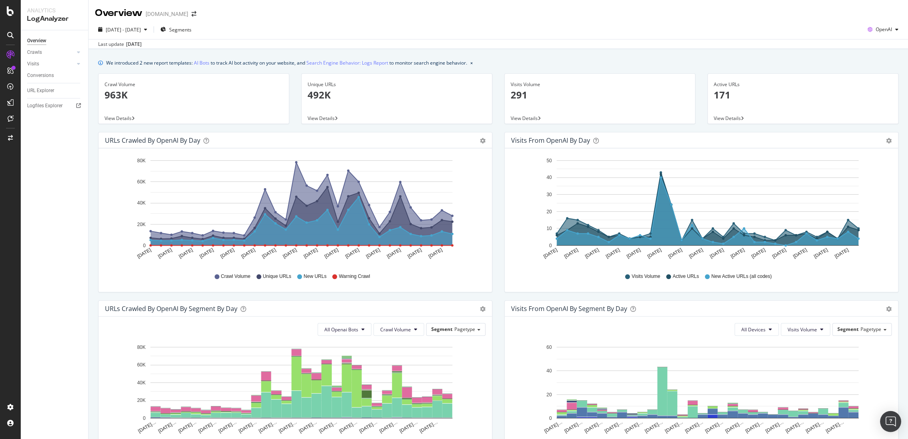
click at [892, 415] on div "Open Intercom Messenger" at bounding box center [890, 421] width 21 height 21
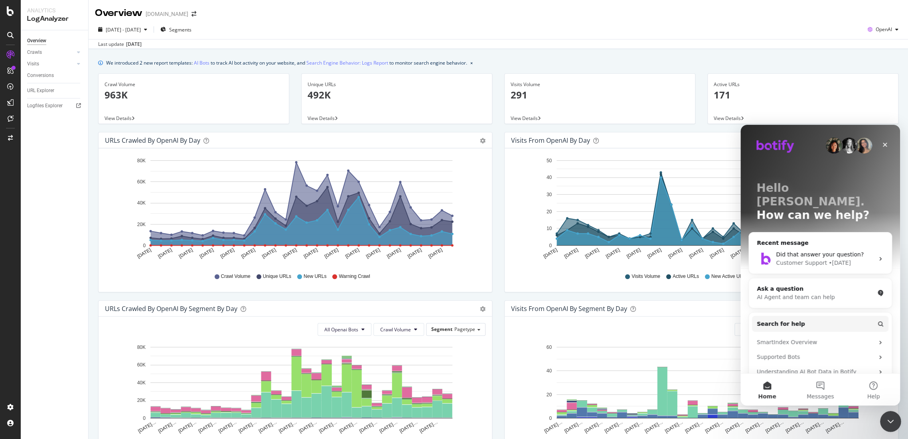
click at [897, 420] on div "Close Intercom Messenger" at bounding box center [889, 420] width 19 height 19
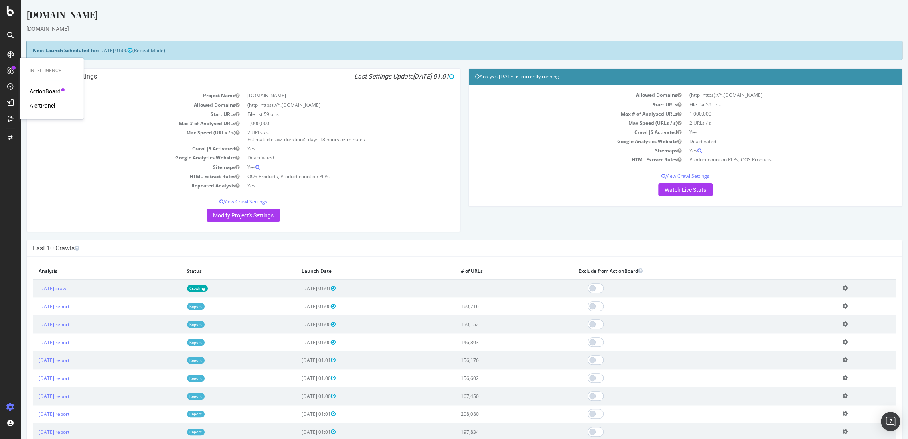
click at [55, 91] on div "ActionBoard" at bounding box center [45, 91] width 31 height 8
